Goal: Navigation & Orientation: Find specific page/section

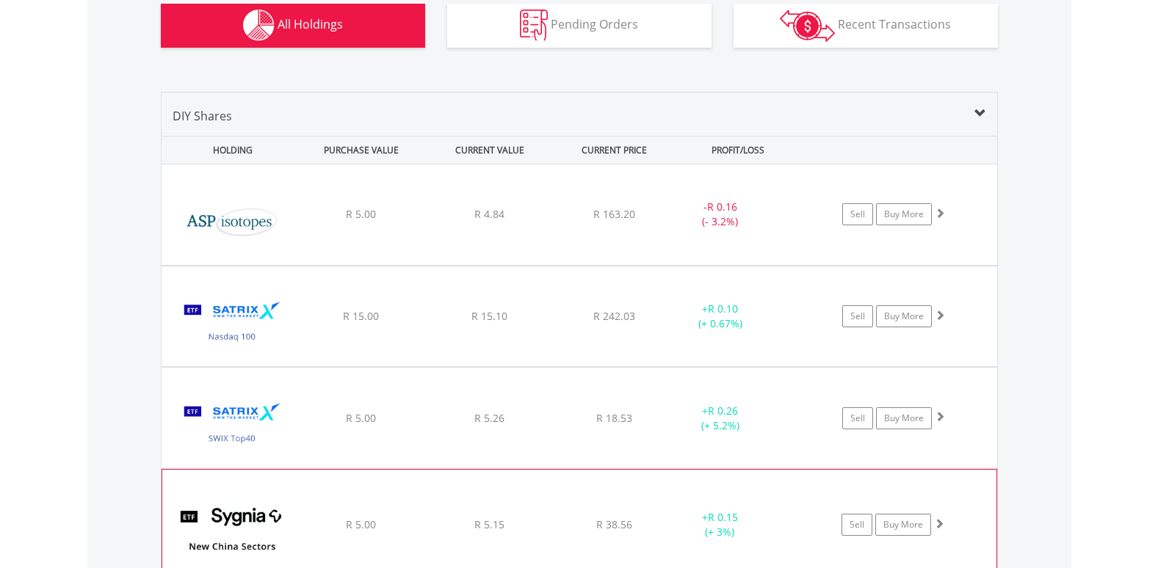
scroll to position [1305, 0]
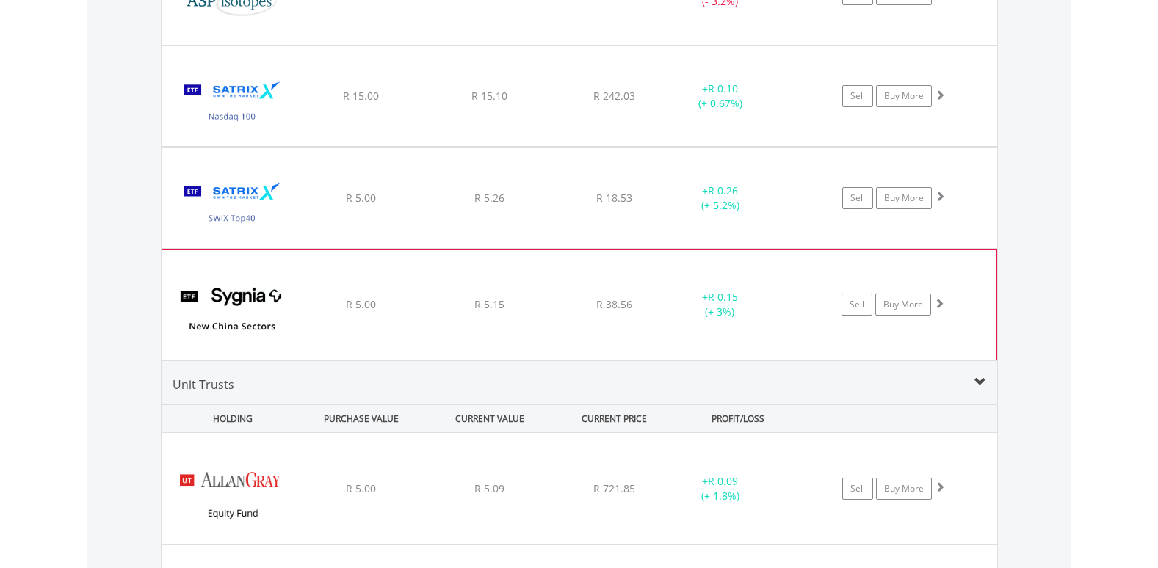
click at [934, 304] on span at bounding box center [939, 303] width 10 height 10
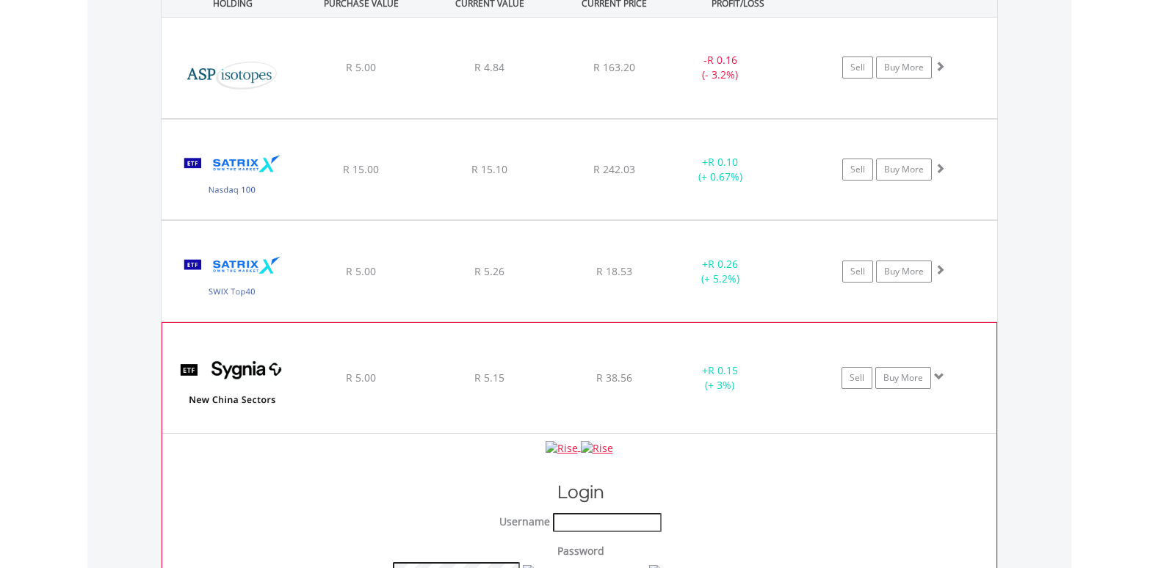
scroll to position [1158, 0]
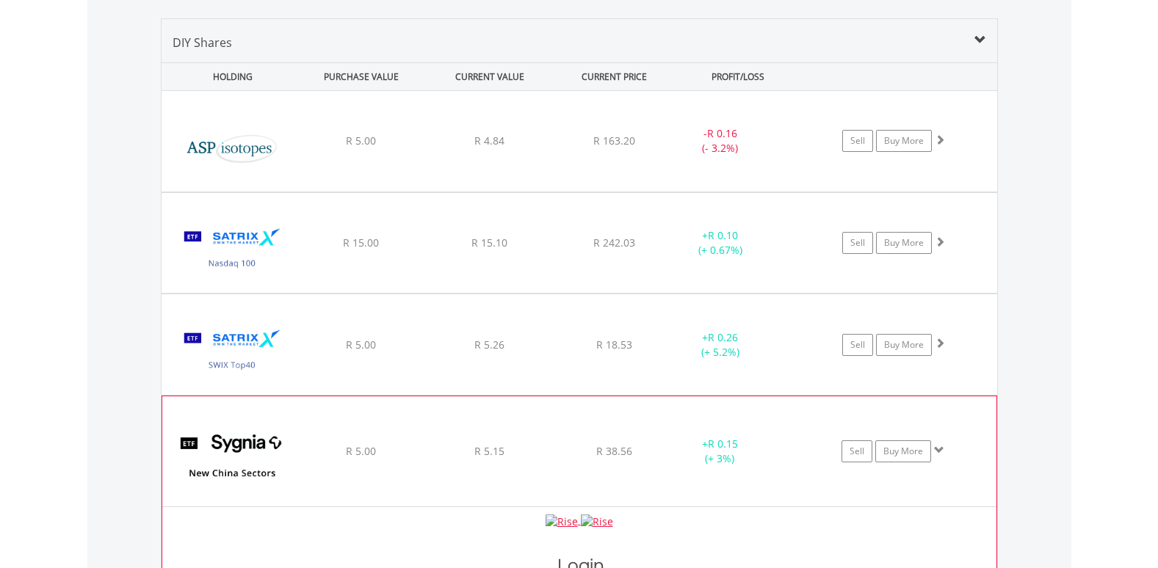
click at [938, 449] on span at bounding box center [939, 450] width 10 height 10
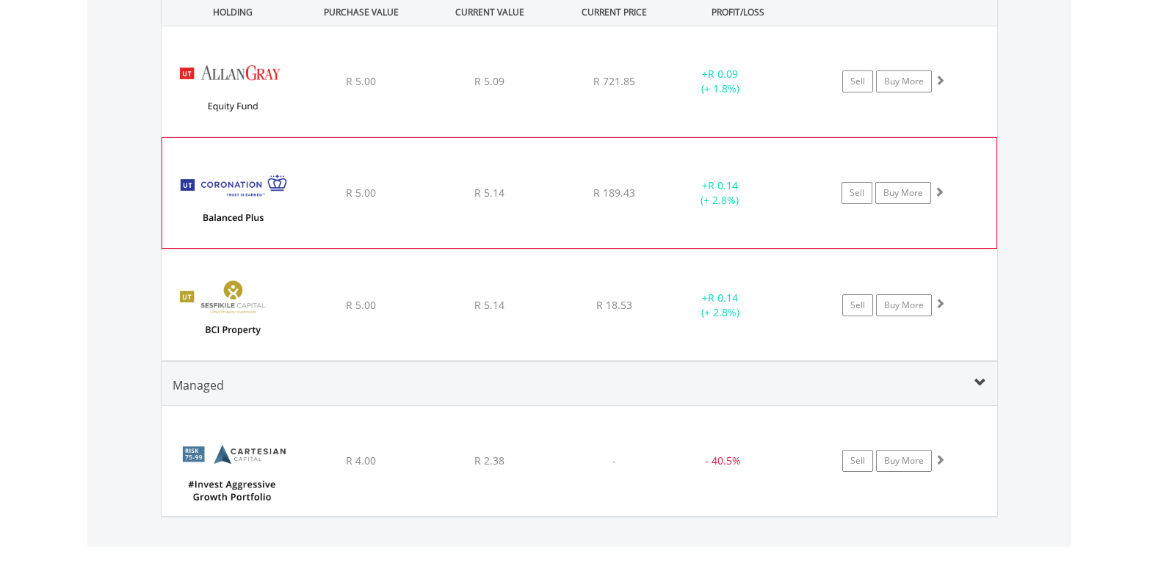
scroll to position [1566, 0]
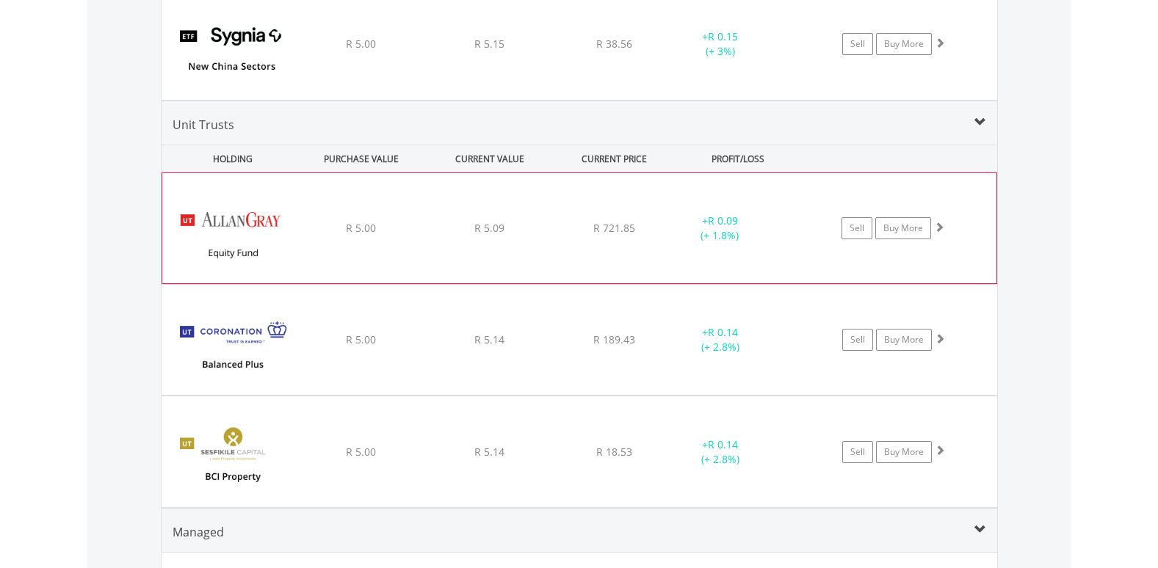
click at [937, 225] on span at bounding box center [939, 227] width 10 height 10
